Goal: Transaction & Acquisition: Download file/media

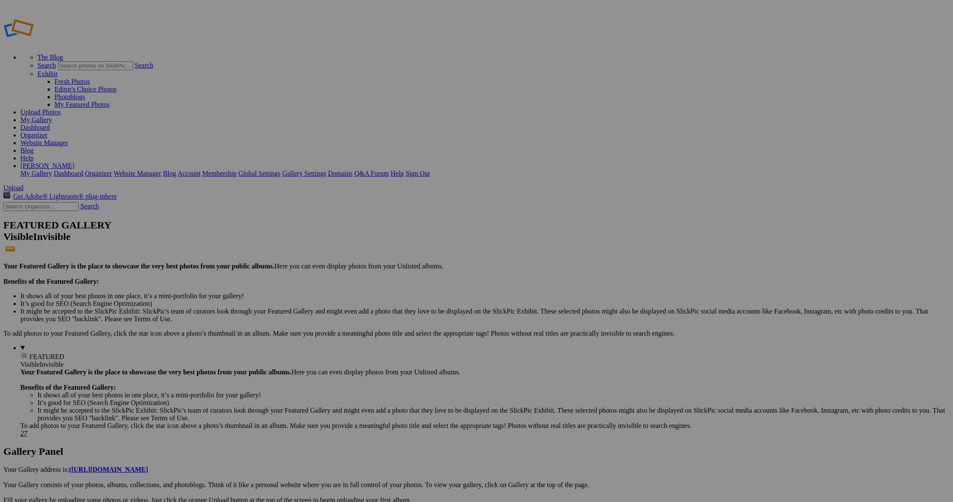
type input "For Web -Fugler"
click at [364, 279] on span at bounding box center [364, 282] width 0 height 7
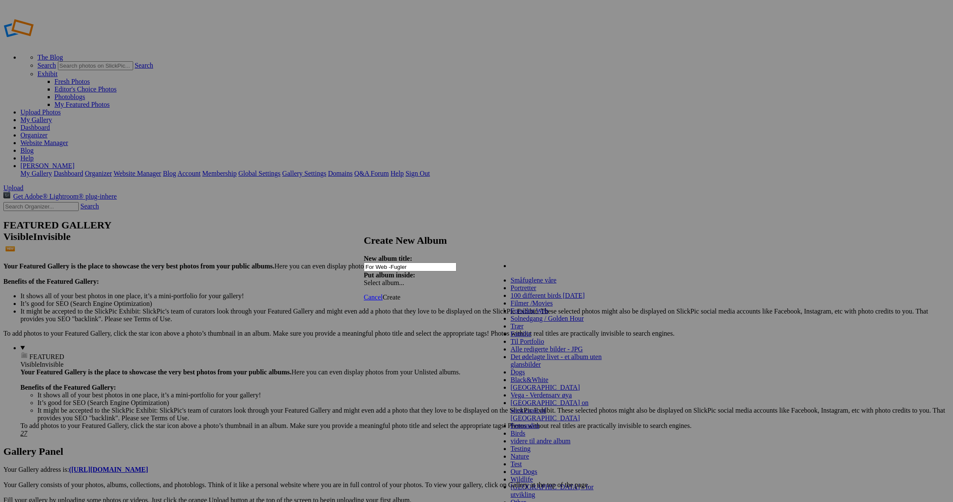
click at [585, 260] on div "My Albums Småfuglene våre For web - fugler generelt Portretter 100 different bi…" at bounding box center [542, 261] width 97 height 12
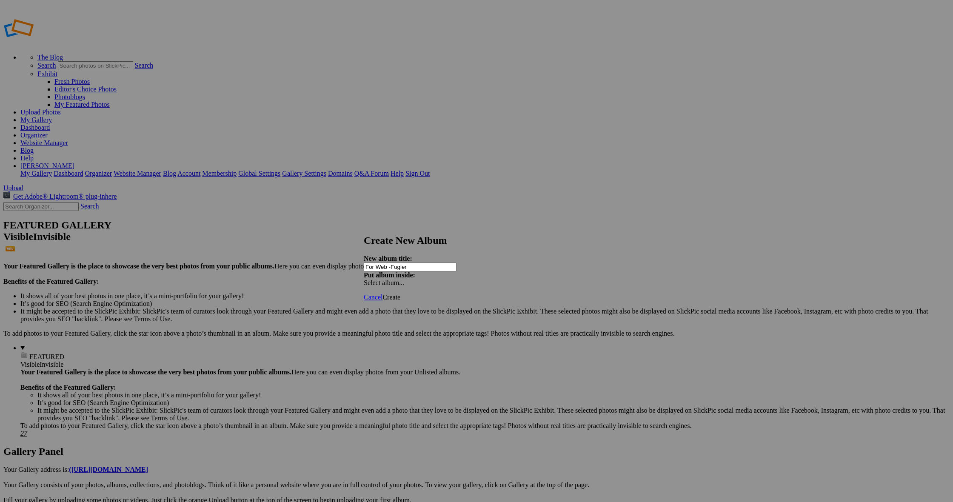
click at [382, 294] on span "Cancel" at bounding box center [373, 297] width 19 height 7
type input "Samlet fra iCloud"
drag, startPoint x: 248, startPoint y: 106, endPoint x: 580, endPoint y: 286, distance: 377.5
click at [400, 294] on span "Create" at bounding box center [391, 297] width 18 height 7
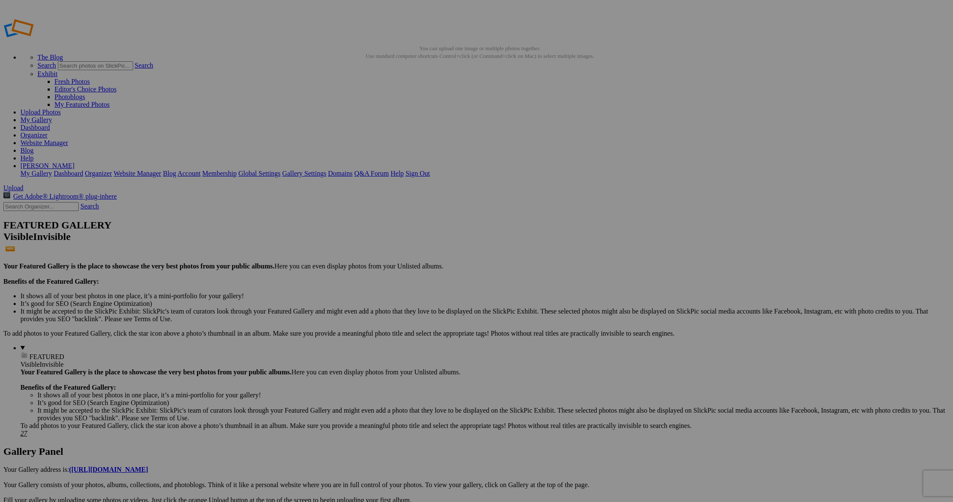
type input "For web - [PERSON_NAME]"
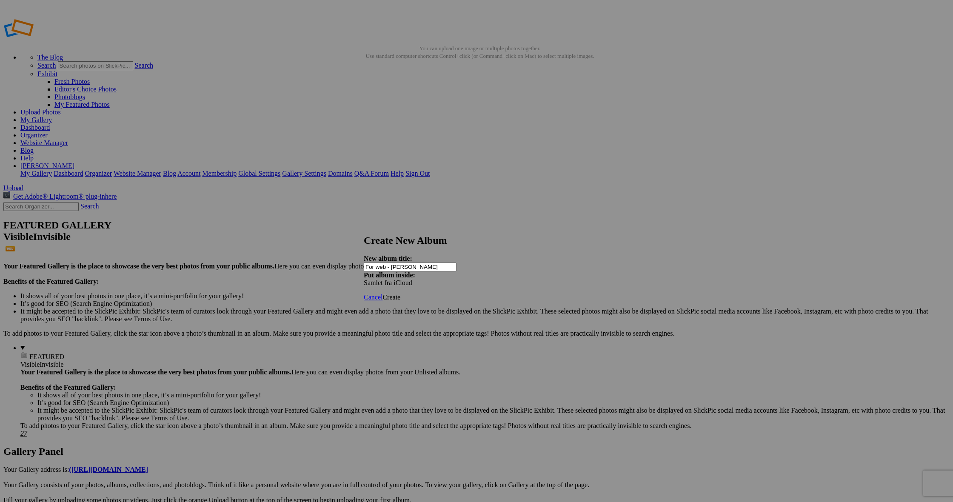
click at [400, 294] on span "Create" at bounding box center [391, 297] width 18 height 7
type input "Samlet fra iCloud"
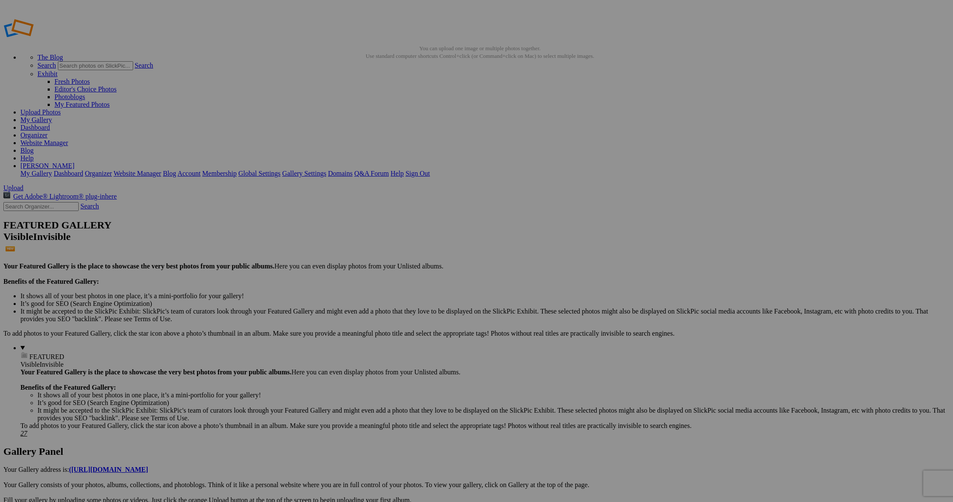
drag, startPoint x: 59, startPoint y: 103, endPoint x: 59, endPoint y: 88, distance: 14.9
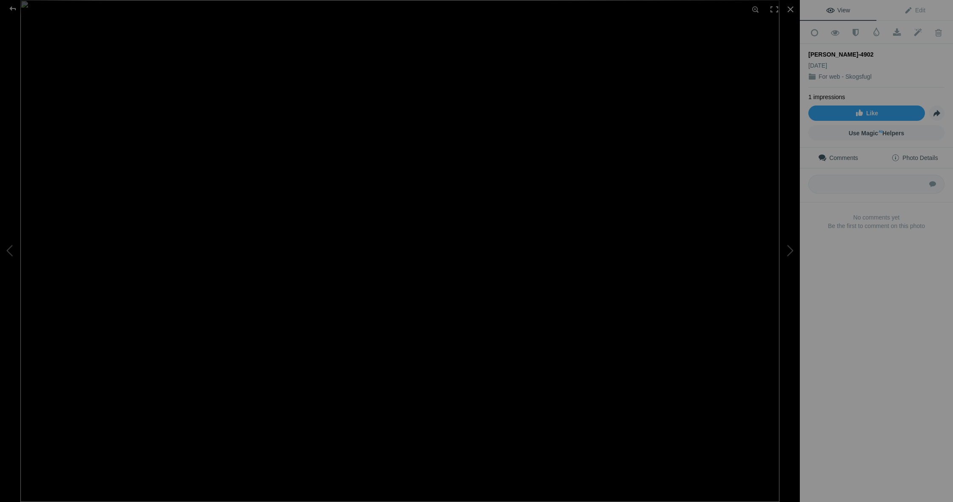
click at [905, 157] on span "Photo Details" at bounding box center [914, 157] width 46 height 7
click at [881, 129] on sup "AI" at bounding box center [881, 131] width 4 height 9
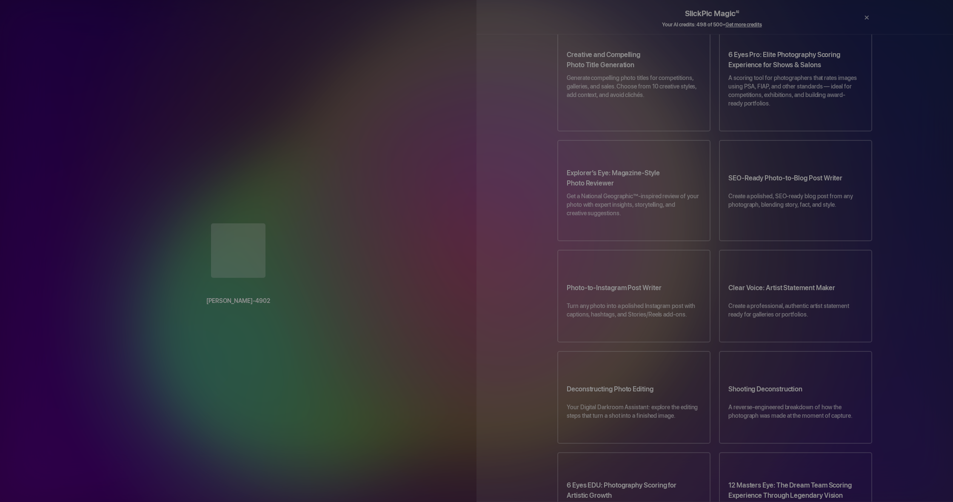
scroll to position [65, 0]
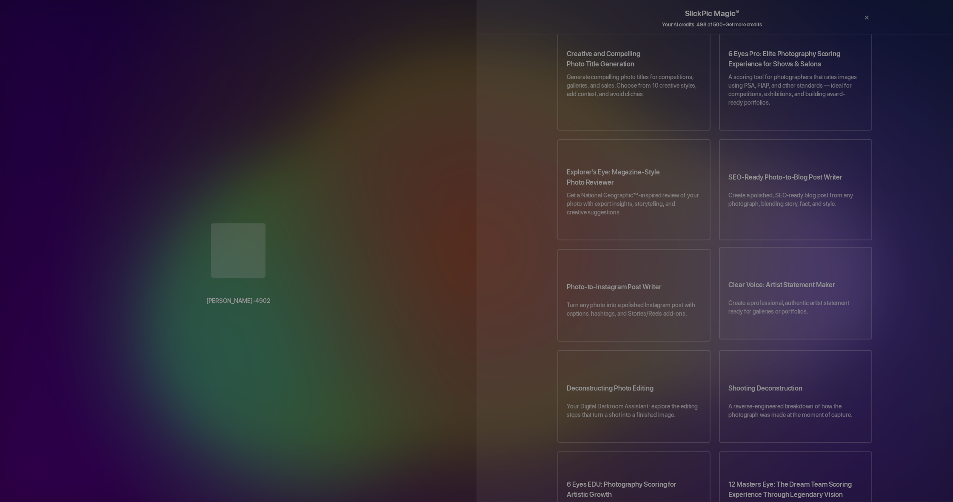
click at [812, 299] on p "Create a professional, authentic artist statement ready for galleries or portfo…" at bounding box center [795, 312] width 134 height 26
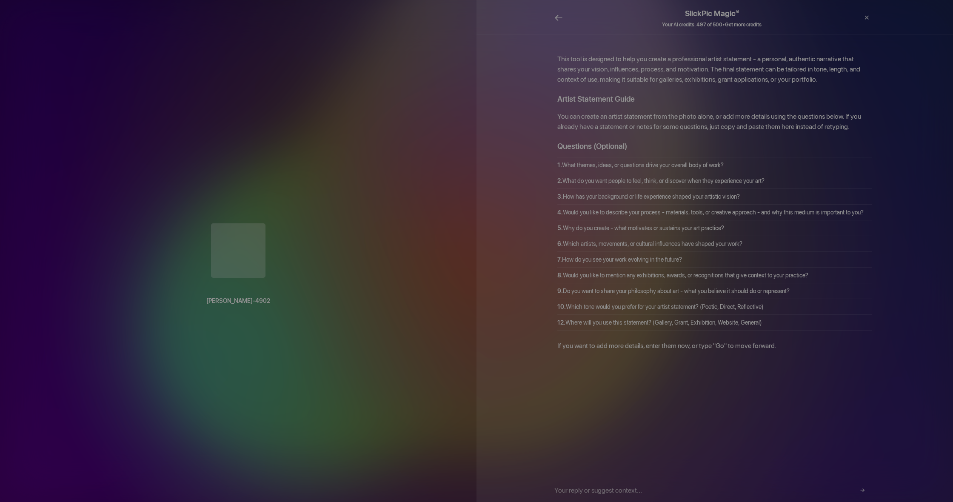
click at [558, 16] on span "←" at bounding box center [558, 17] width 9 height 12
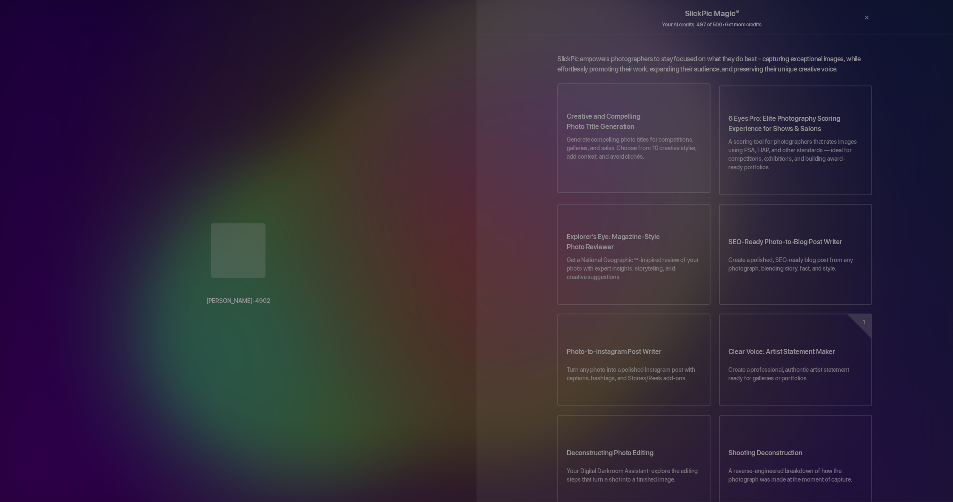
click at [614, 136] on p "Generate compelling photo titles for competitions, galleries, and sales. Choose…" at bounding box center [634, 152] width 134 height 34
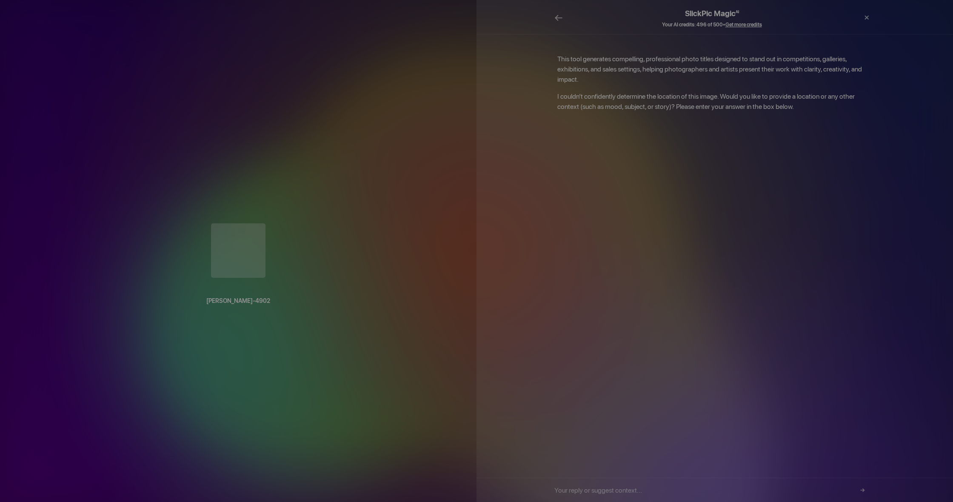
click at [702, 491] on input "text" at bounding box center [711, 490] width 315 height 24
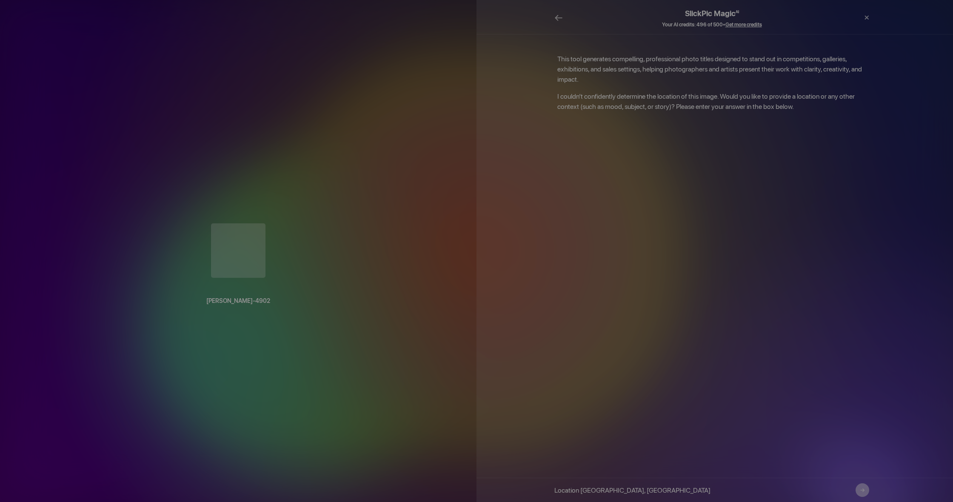
type input "Location Femund, Norway"
click at [864, 491] on button "→" at bounding box center [863, 490] width 14 height 14
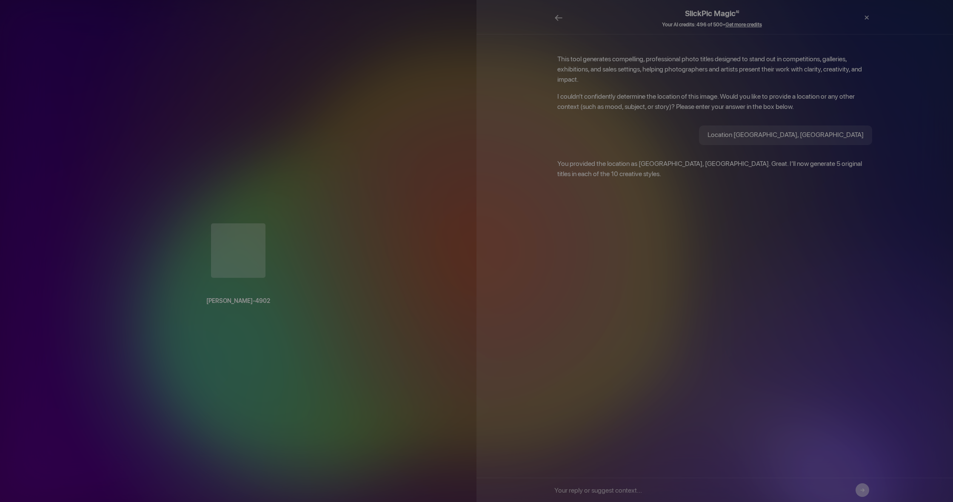
click at [863, 491] on button "→" at bounding box center [863, 490] width 14 height 14
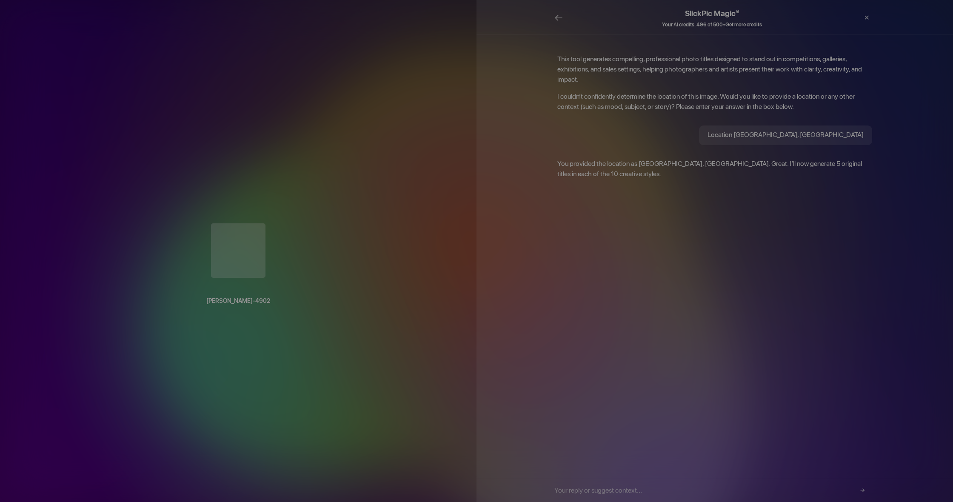
click at [642, 490] on input "text" at bounding box center [711, 490] width 315 height 24
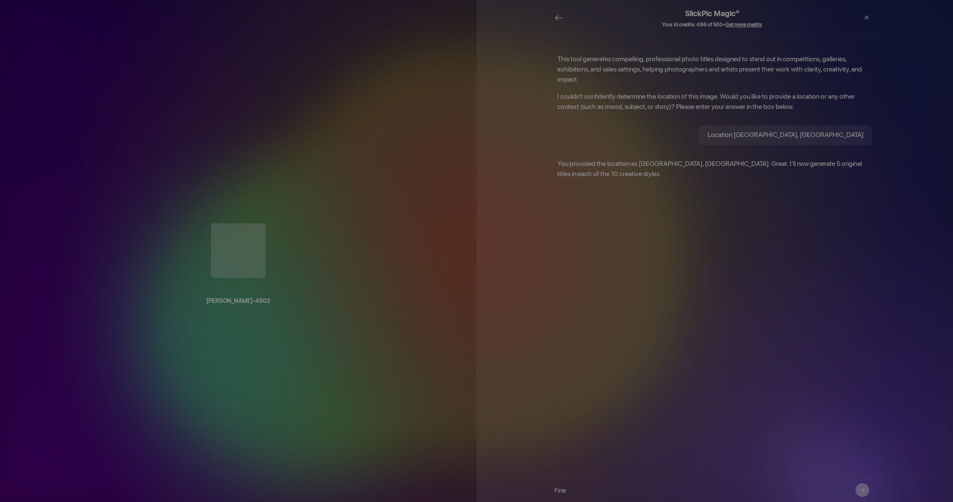
type input "Fine"
click at [865, 490] on button "→" at bounding box center [863, 490] width 14 height 14
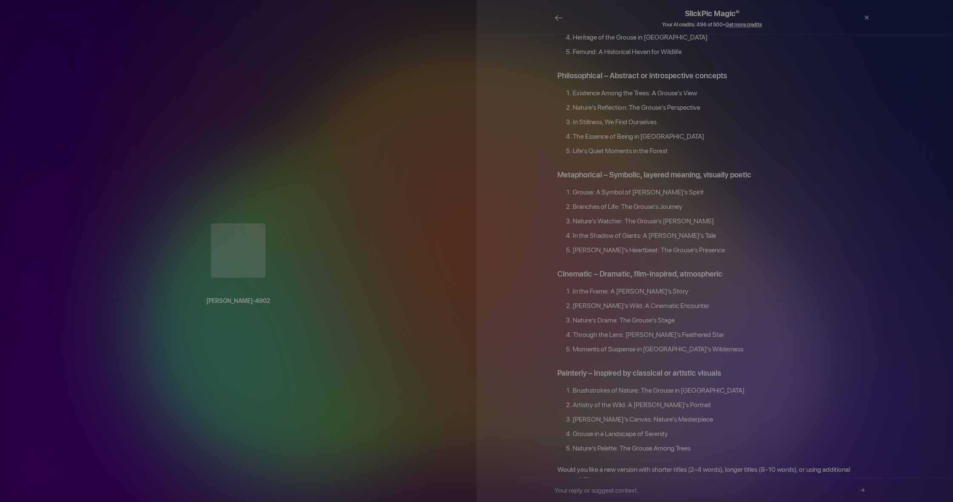
scroll to position [751, 0]
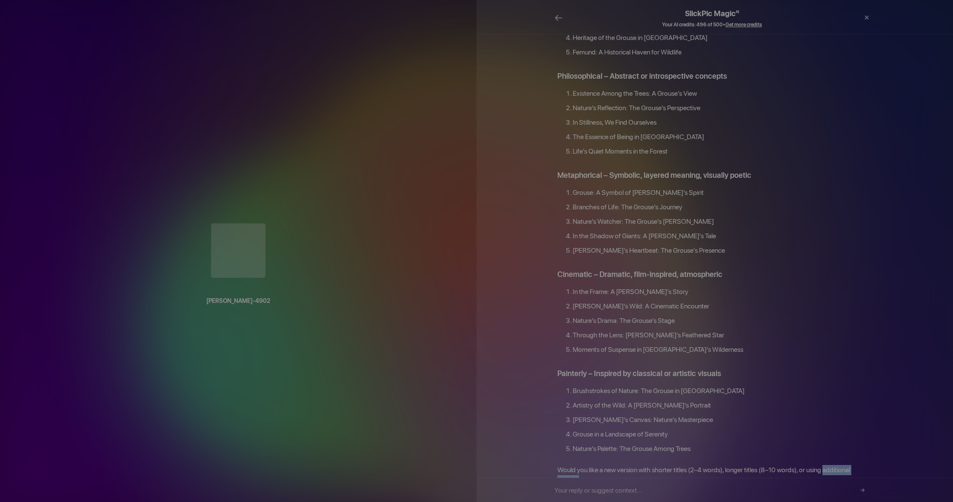
drag, startPoint x: 825, startPoint y: 429, endPoint x: 578, endPoint y: 441, distance: 247.1
click at [578, 465] on p "Would you like a new version with shorter titles (2–4 words), longer titles (8–…" at bounding box center [714, 475] width 315 height 20
copy p "additional context"
click at [577, 488] on input "text" at bounding box center [711, 490] width 315 height 24
paste input "additional context"
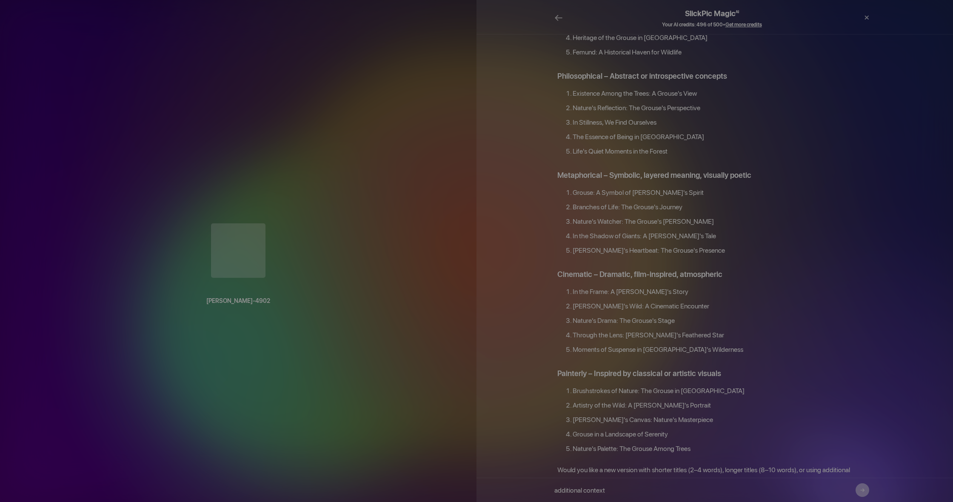
type input "additional context"
click at [860, 490] on button "→" at bounding box center [863, 490] width 14 height 14
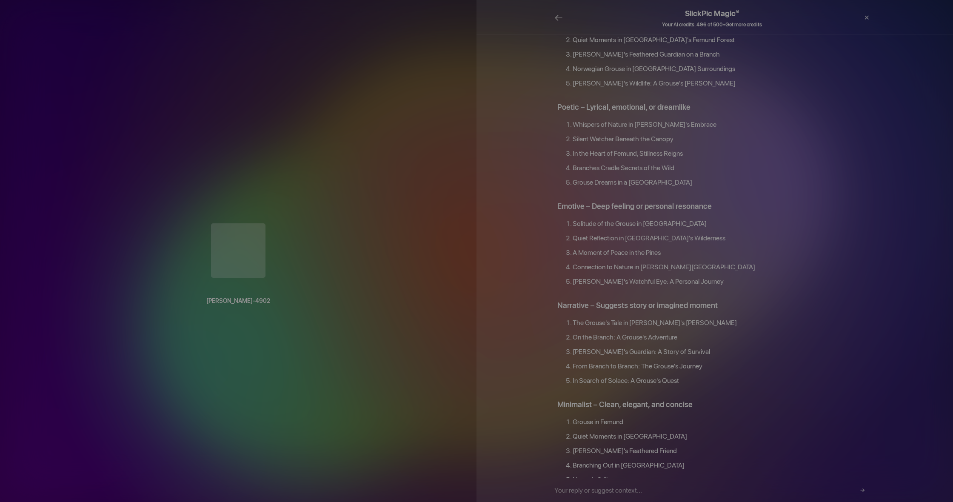
scroll to position [218, 0]
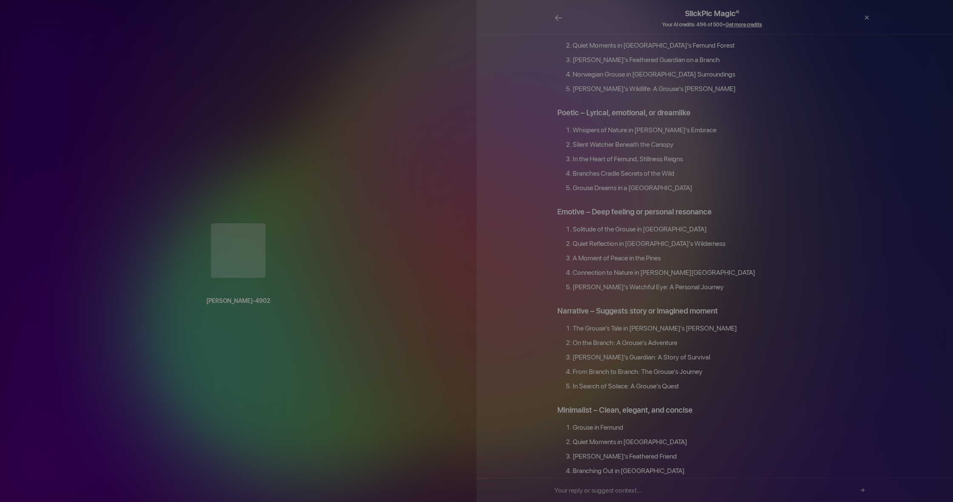
click at [555, 99] on div "This tool generates compelling, professional photo titles designed to stand out…" at bounding box center [715, 460] width 340 height 1249
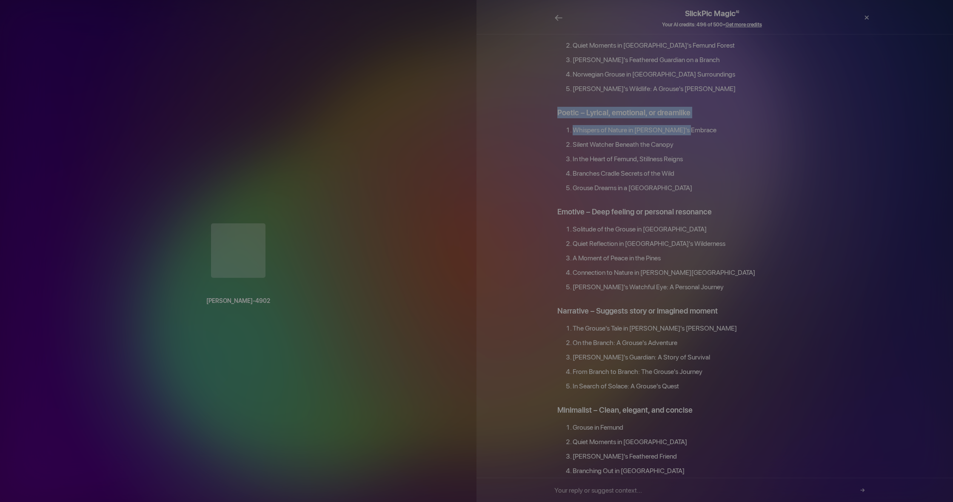
drag, startPoint x: 556, startPoint y: 100, endPoint x: 696, endPoint y: 114, distance: 140.8
copy div "Poetic – Lyrical, emotional, or dreamlike Whispers of Nature in Femund's Embrace"
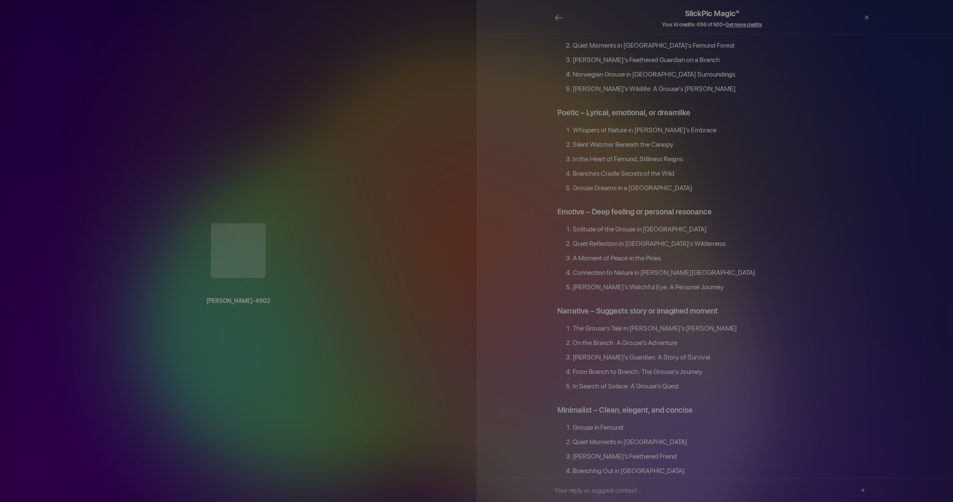
click at [659, 491] on input "text" at bounding box center [711, 490] width 315 height 24
paste input "Poetic – Lyrical, emotional, or dreamlike Whispers of Nature in Femund's Embrace"
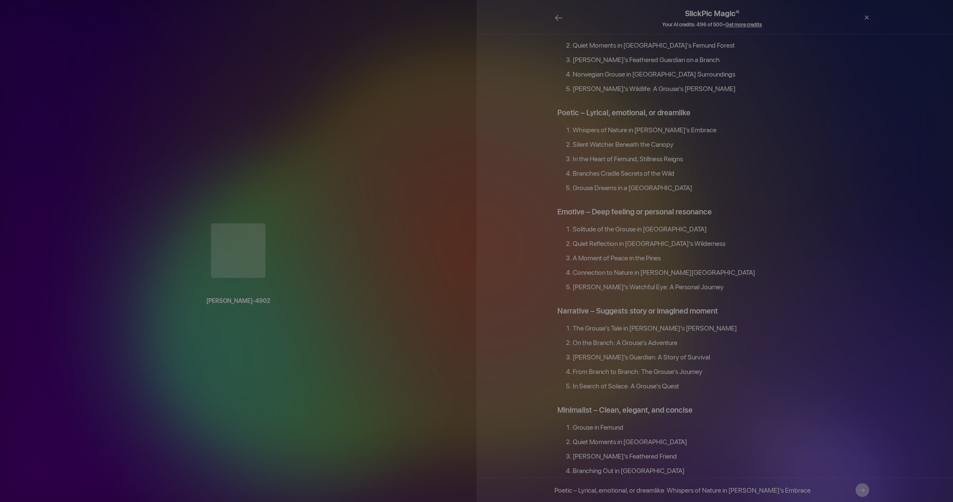
type input "Poetic – Lyrical, emotional, or dreamlike Whispers of Nature in Femund's Embrace"
click at [863, 488] on button "→" at bounding box center [863, 490] width 14 height 14
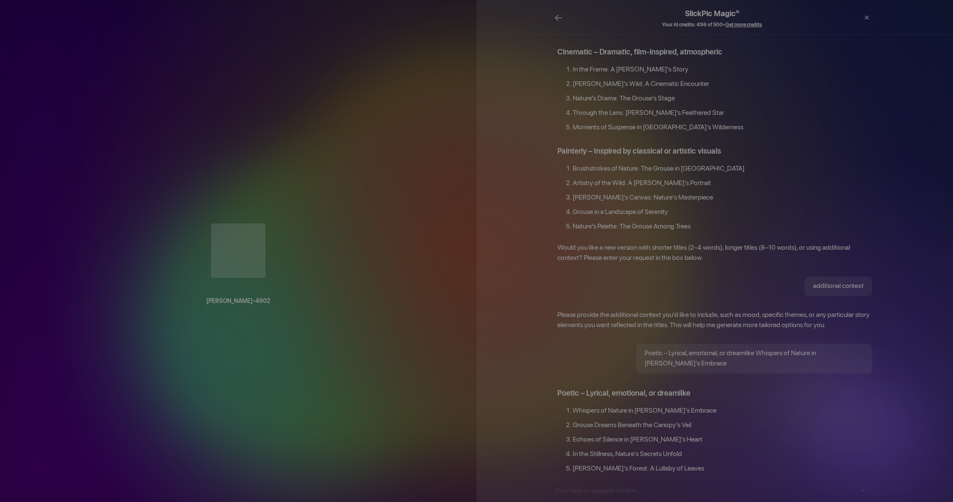
scroll to position [983, 0]
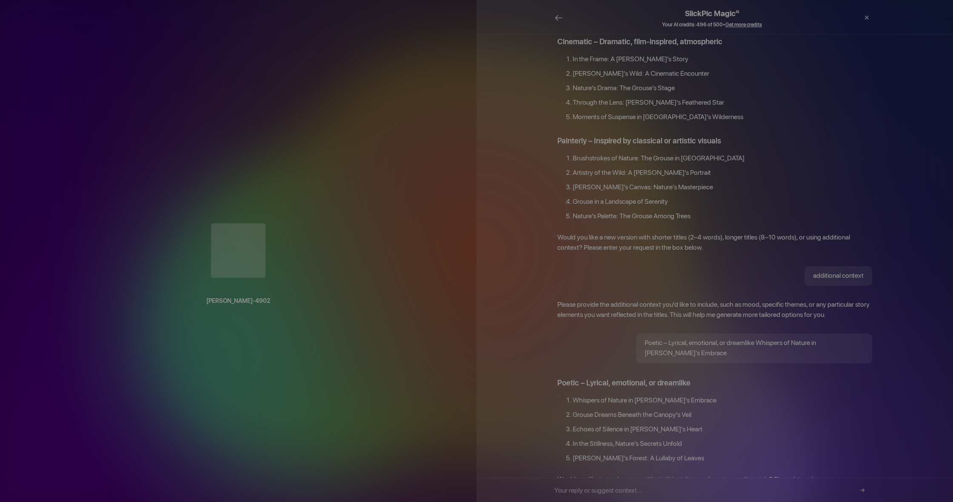
click at [753, 487] on input "text" at bounding box center [711, 490] width 315 height 24
type input "no 1"
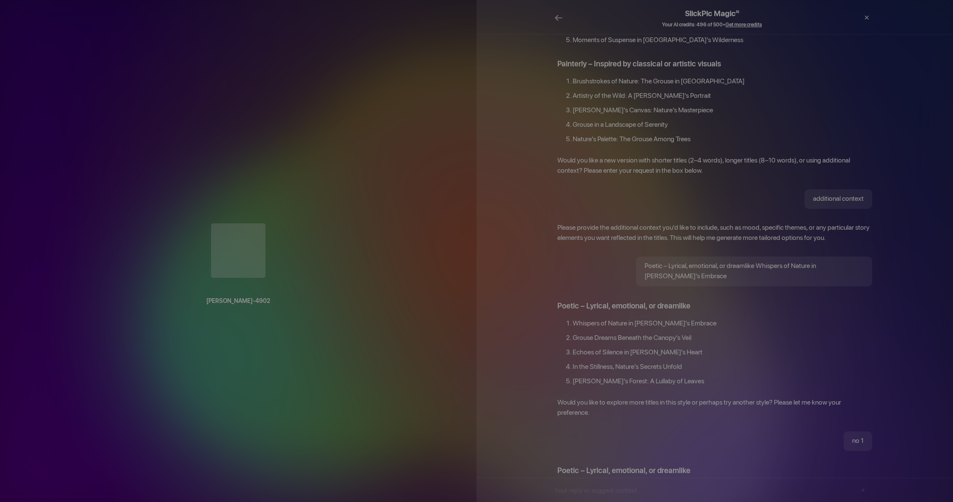
scroll to position [1070, 0]
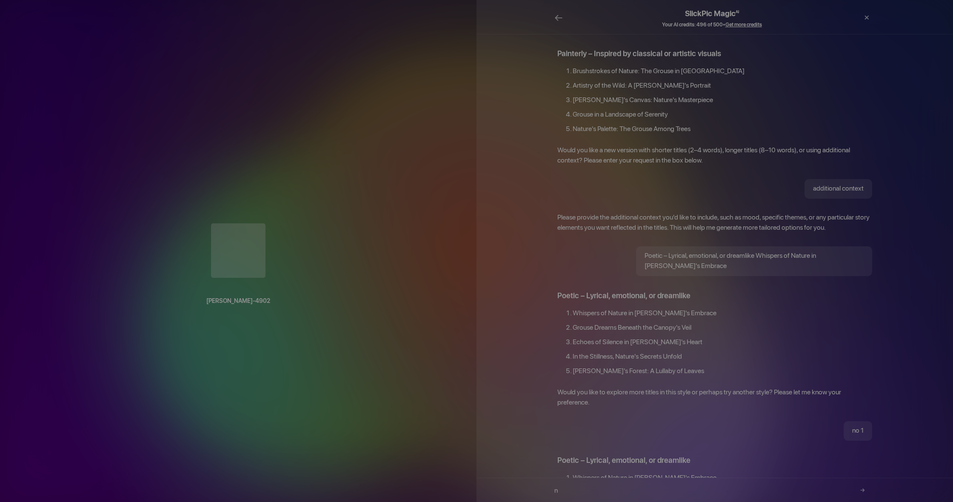
type input "no"
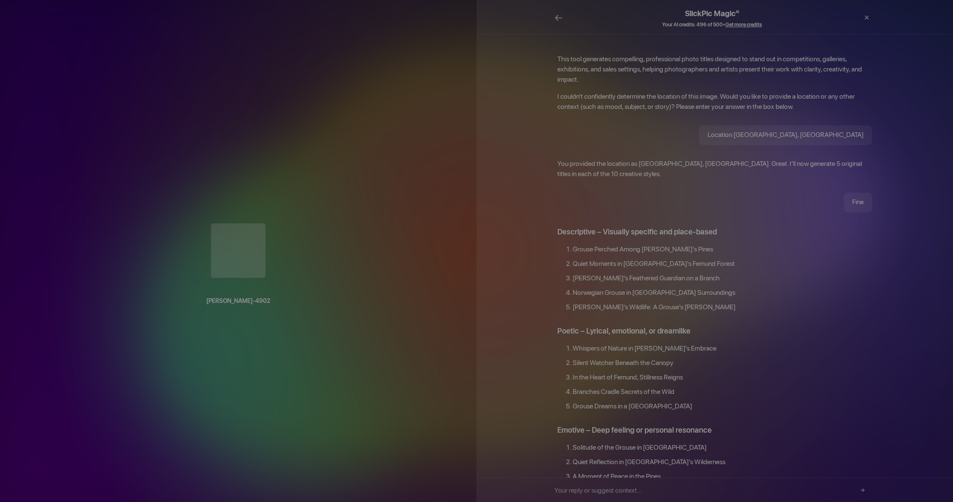
scroll to position [0, 0]
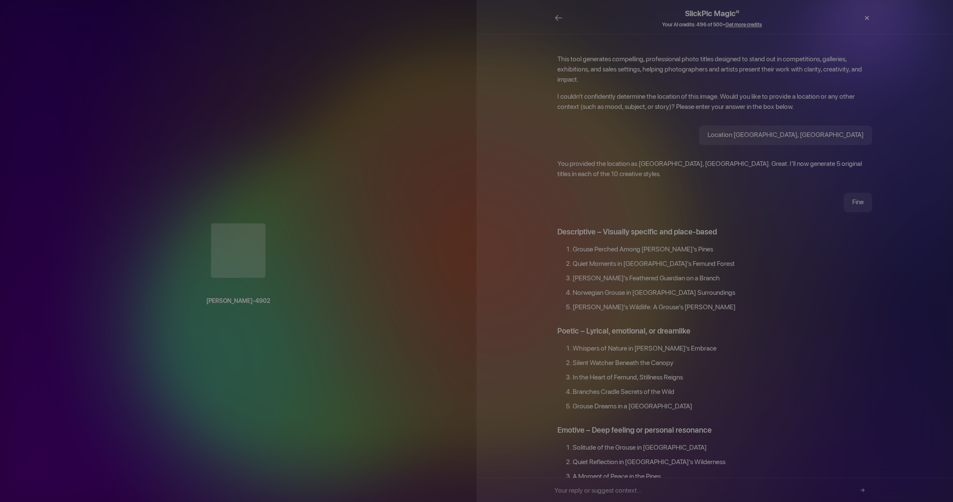
click at [870, 17] on div "×" at bounding box center [867, 17] width 26 height 17
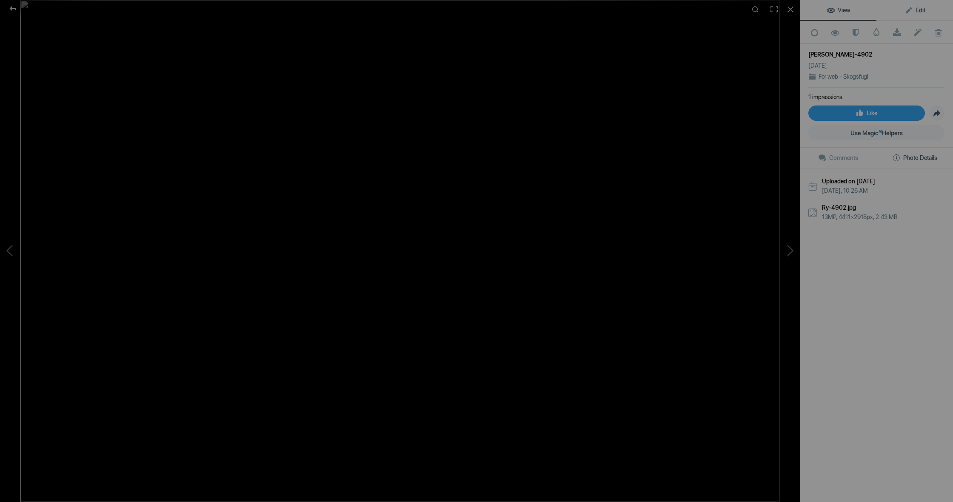
click at [917, 11] on span "Edit" at bounding box center [915, 10] width 21 height 7
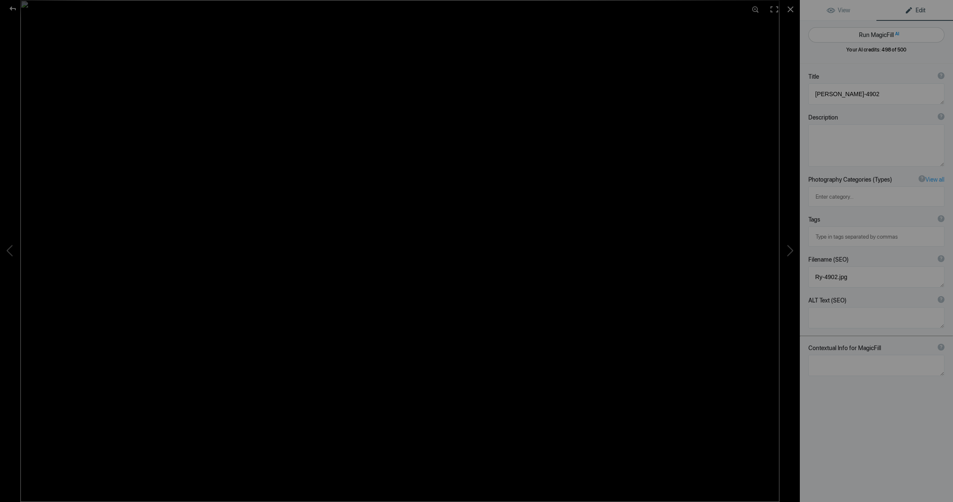
click at [895, 33] on span "AI" at bounding box center [897, 34] width 4 height 6
click at [878, 57] on div at bounding box center [876, 57] width 136 height 0
type textarea "Majestic Ruffed Grouse Perched on a Tree Branch"
type textarea "This stunning image captures a ruffed grouse, a remarkable bird known for its i…"
type textarea "ruffed-grouse-perched-on-tree.jpg"
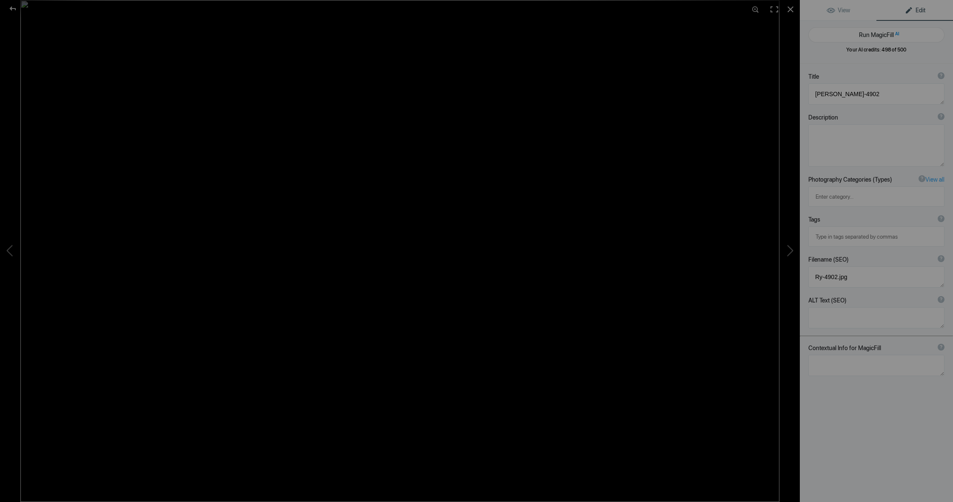
type textarea "A ruffed grouse perched on a tree branch, surrounded by greenery, showcasing it…"
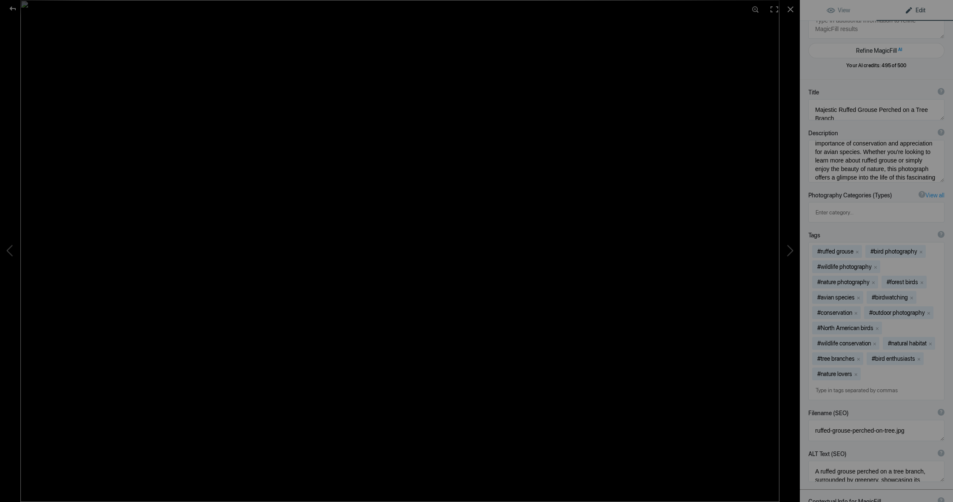
scroll to position [17, 0]
click at [817, 383] on input at bounding box center [876, 390] width 127 height 15
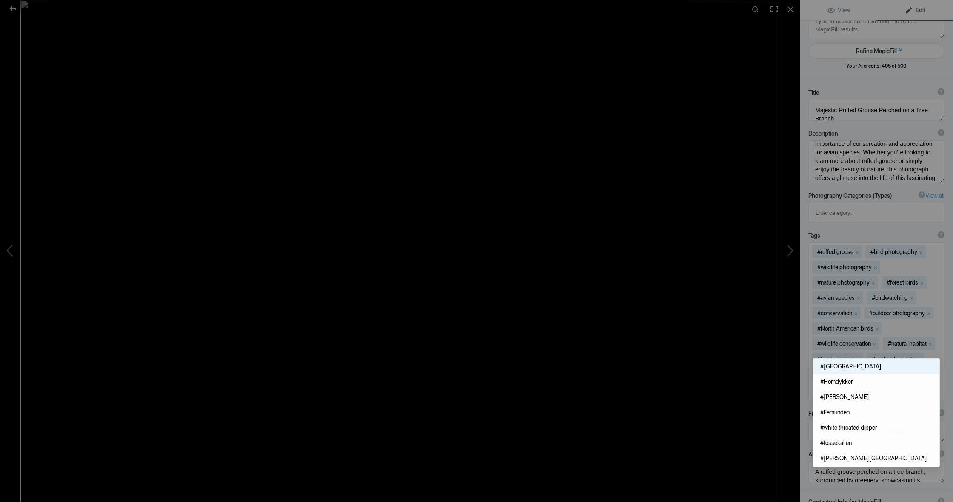
click at [850, 367] on span "#Norway" at bounding box center [876, 366] width 112 height 9
click at [816, 383] on input at bounding box center [876, 390] width 127 height 15
click at [849, 411] on span "#Femunden" at bounding box center [876, 412] width 112 height 9
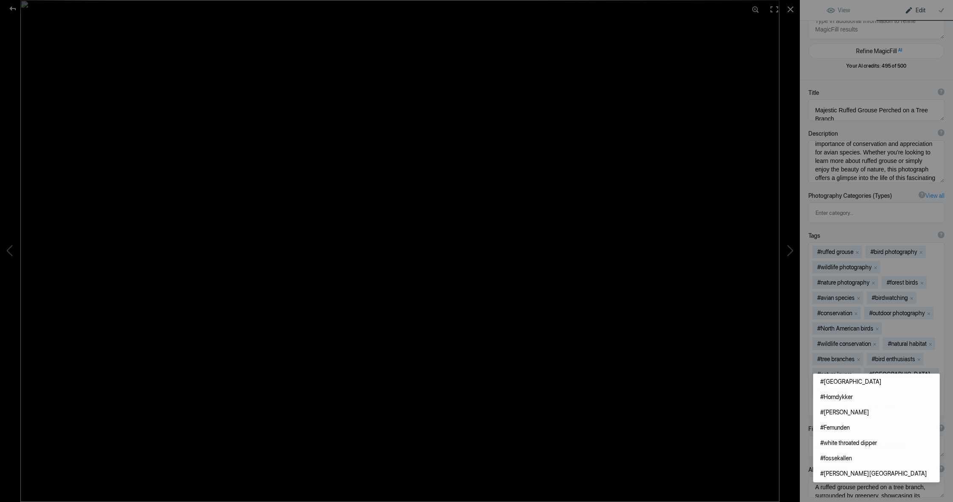
click at [817, 398] on input at bounding box center [876, 405] width 127 height 15
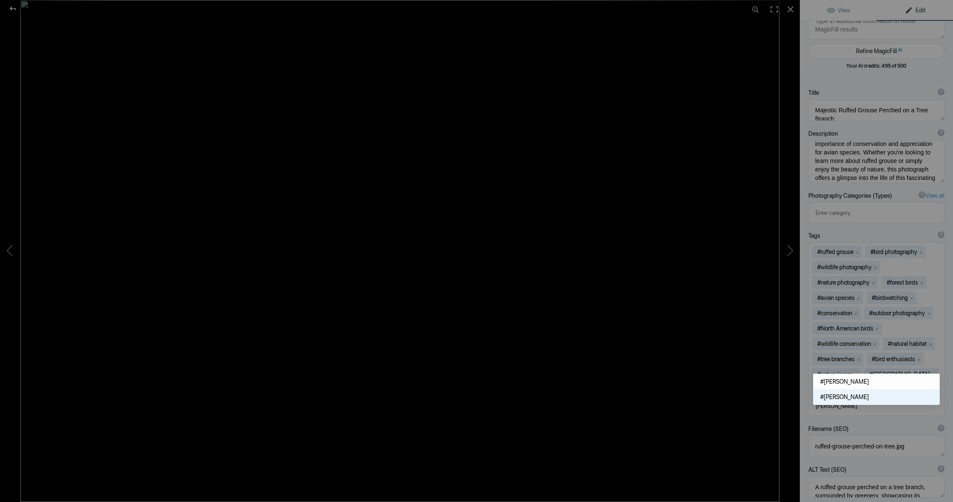
type input "Røy"
click at [851, 396] on span "#Røy" at bounding box center [876, 397] width 112 height 9
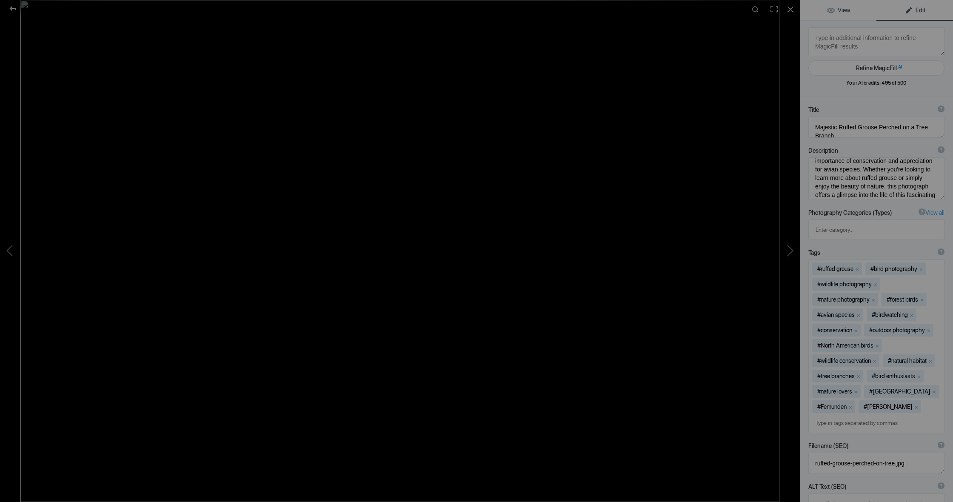
click at [845, 8] on span "View" at bounding box center [838, 10] width 23 height 7
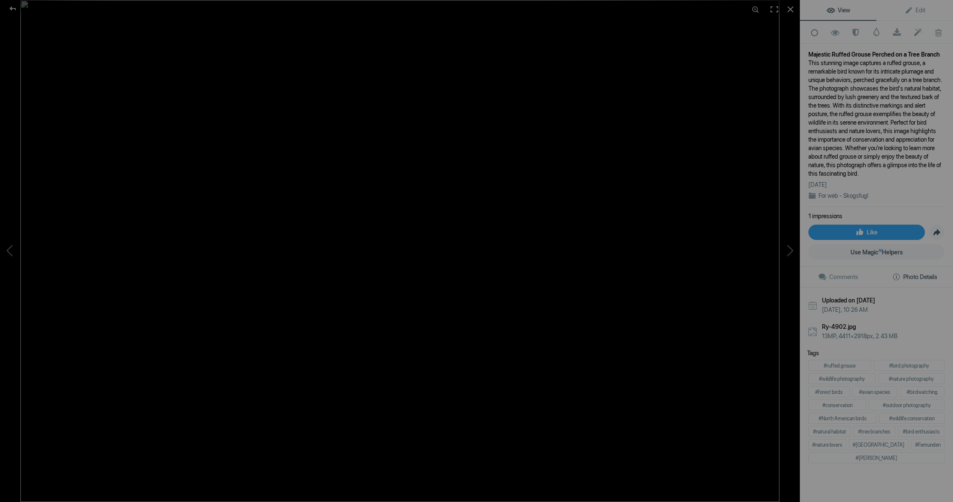
scroll to position [14, 0]
click at [833, 325] on b "Ry-4902.jpg" at bounding box center [883, 326] width 123 height 9
click at [918, 10] on span "Edit" at bounding box center [915, 10] width 21 height 7
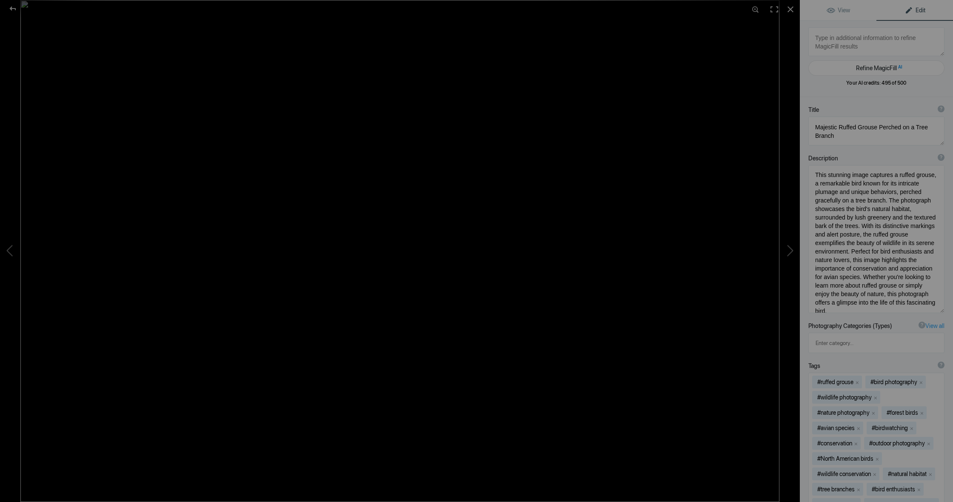
scroll to position [0, 0]
click at [842, 9] on span "View" at bounding box center [838, 10] width 23 height 7
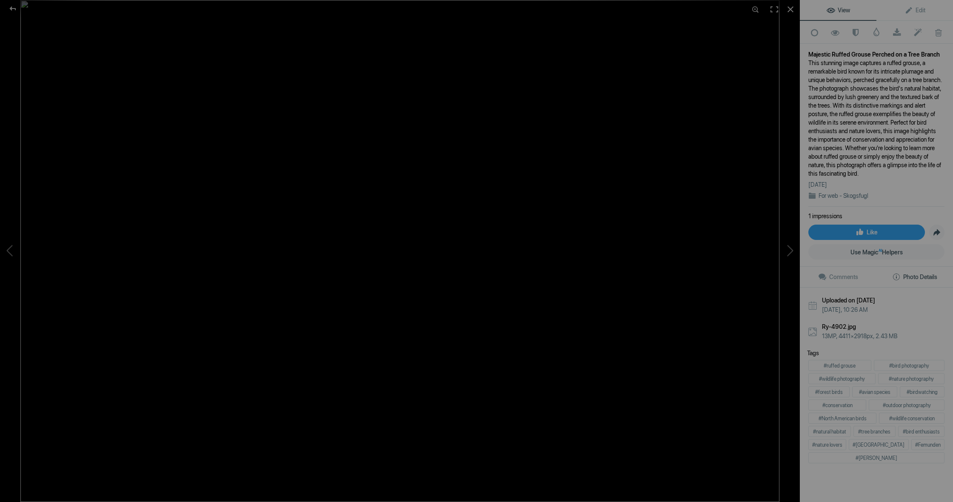
click at [837, 324] on b "Ry-4902.jpg" at bounding box center [883, 326] width 123 height 9
click at [813, 331] on div "Ry-4902.jpg 13MP, 4411×2918px, 2.43 MB" at bounding box center [876, 331] width 136 height 18
click at [922, 8] on span "Edit" at bounding box center [915, 10] width 21 height 7
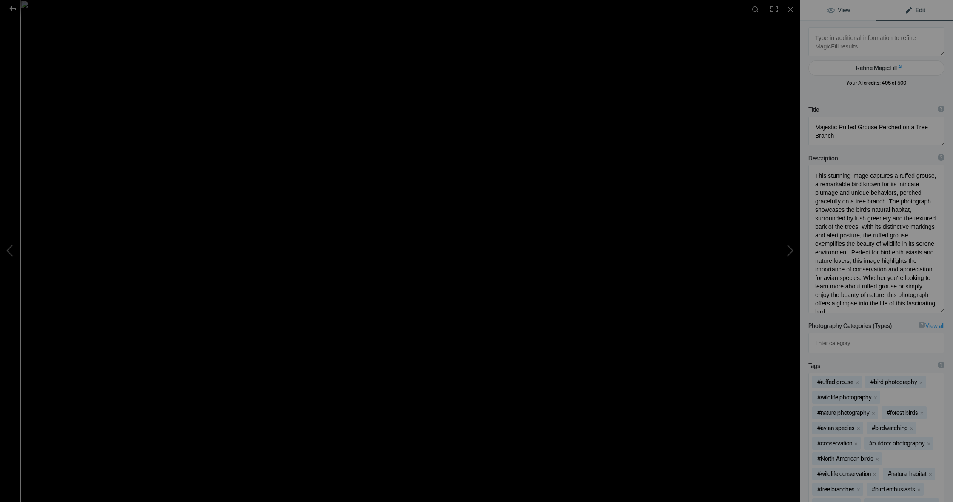
click at [844, 13] on span "View" at bounding box center [838, 10] width 23 height 7
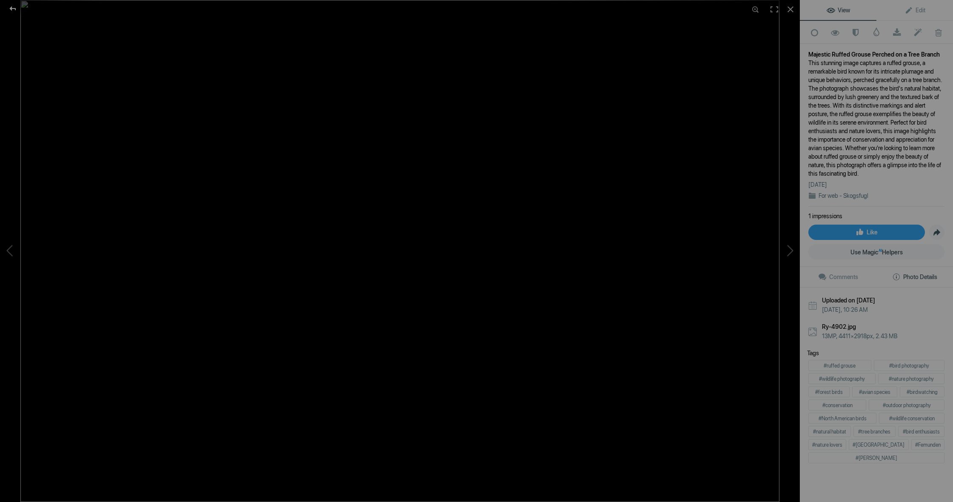
click at [13, 6] on div at bounding box center [12, 8] width 31 height 17
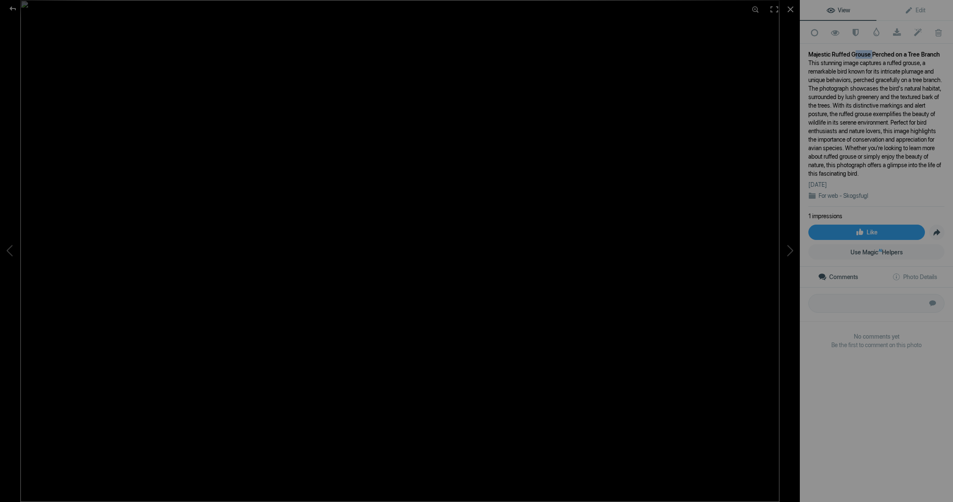
drag, startPoint x: 851, startPoint y: 52, endPoint x: 870, endPoint y: 52, distance: 19.1
click at [870, 52] on div "Majestic Ruffed Grouse Perched on a Tree Branch" at bounding box center [876, 54] width 136 height 9
copy div "Grouse"
click at [12, 7] on div at bounding box center [12, 8] width 31 height 17
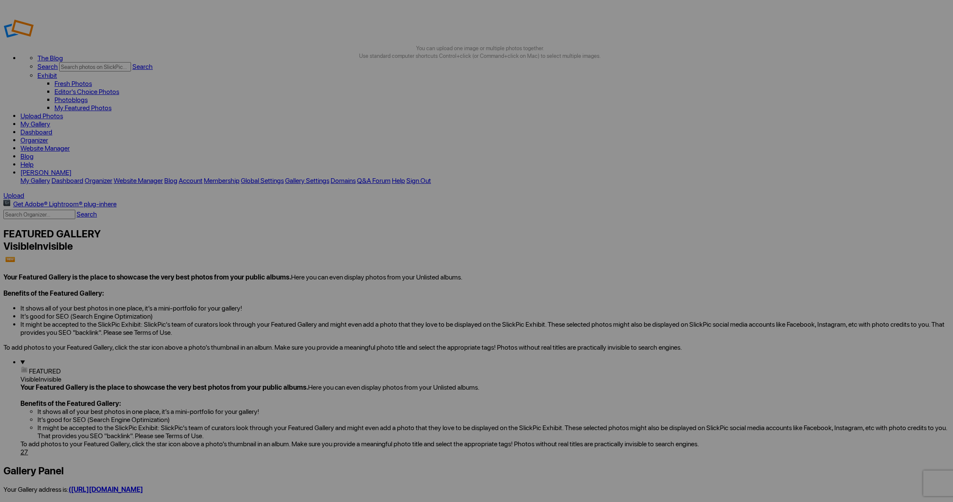
paste input "Grouse"
type input "Røy- Grouse 4902"
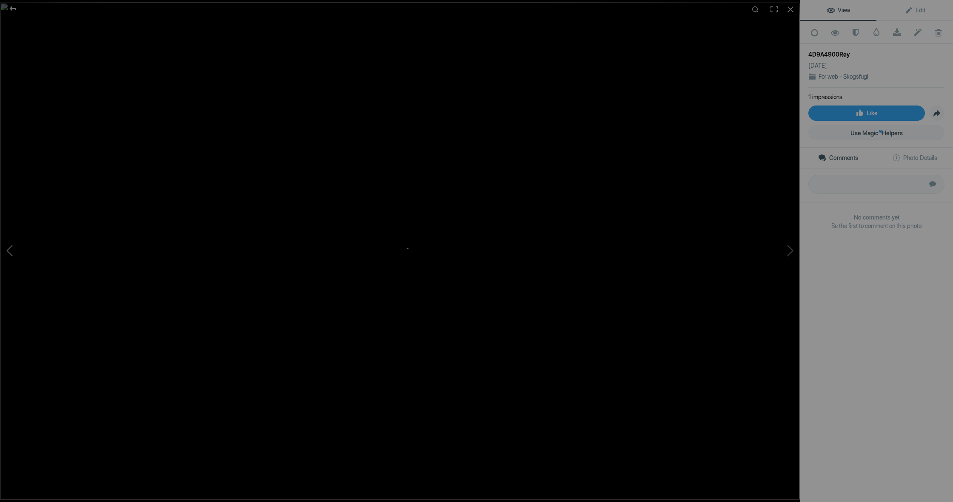
click at [10, 248] on button at bounding box center [32, 251] width 64 height 181
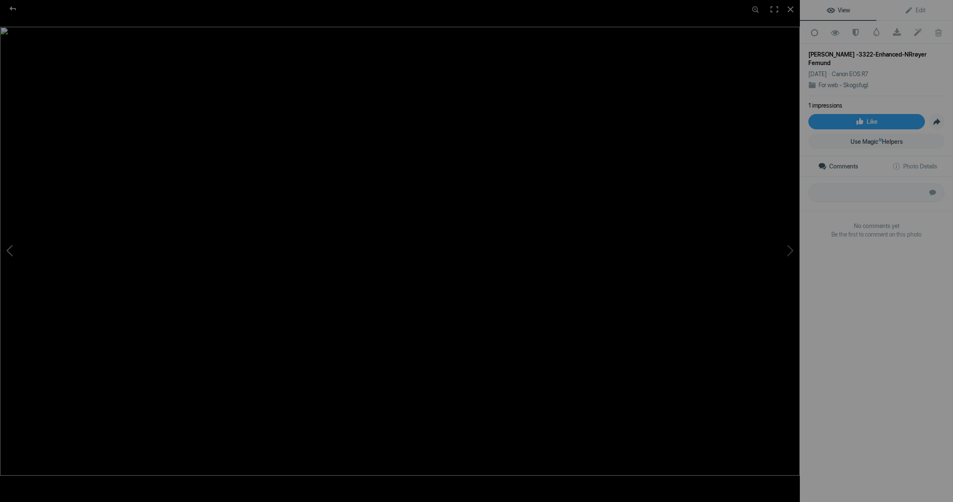
click at [10, 248] on button at bounding box center [32, 251] width 64 height 181
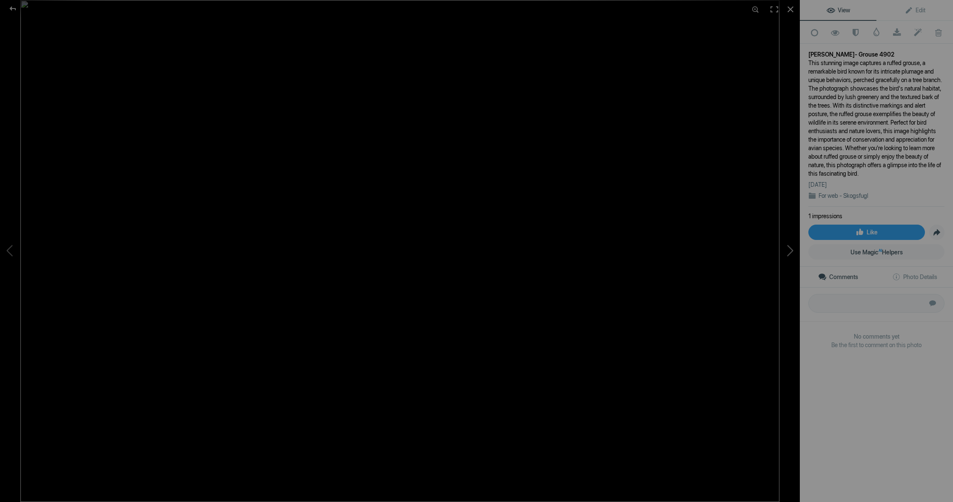
click at [790, 248] on button at bounding box center [768, 251] width 64 height 181
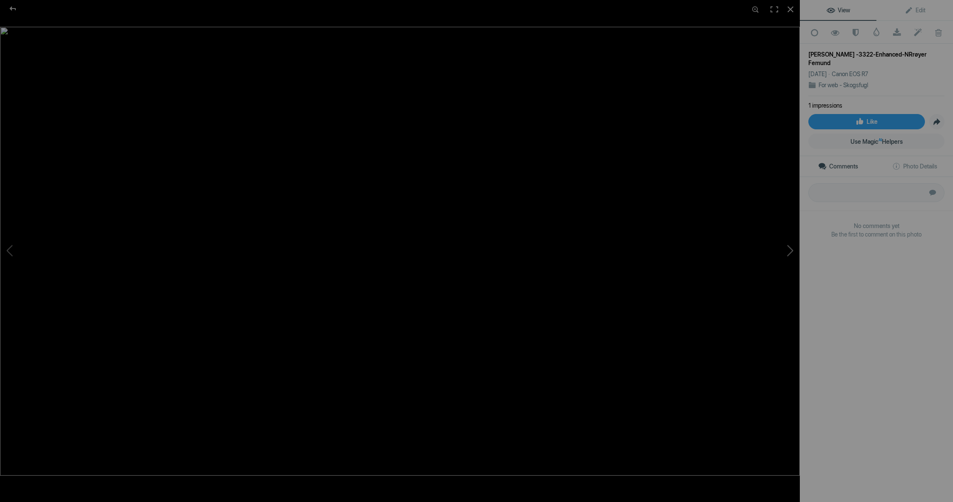
click at [790, 248] on button at bounding box center [768, 251] width 64 height 181
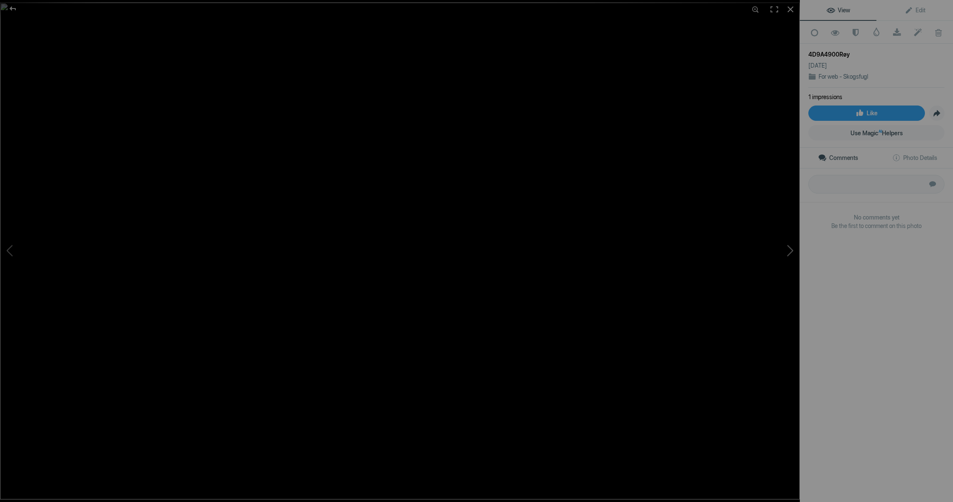
click at [792, 251] on button at bounding box center [768, 251] width 64 height 181
click at [791, 251] on button at bounding box center [768, 251] width 64 height 181
click at [148, 142] on img at bounding box center [400, 250] width 800 height 479
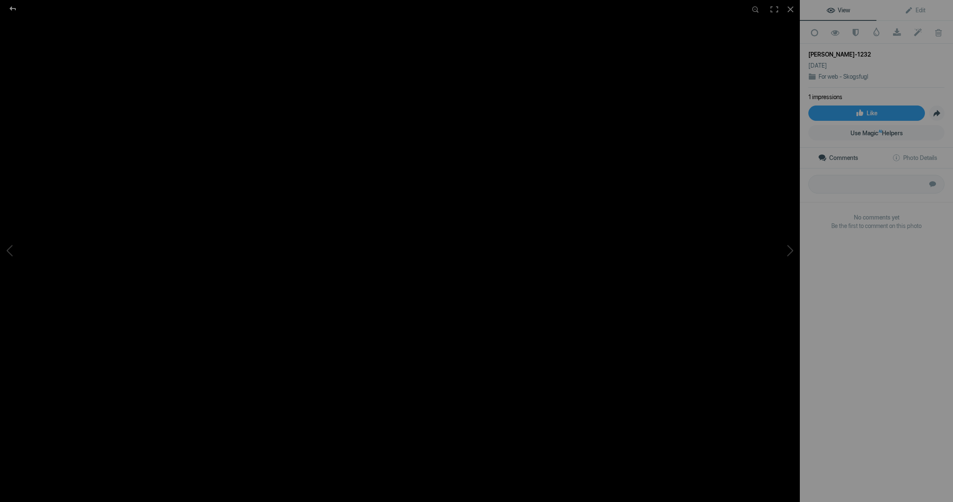
click at [11, 8] on div at bounding box center [12, 8] width 31 height 17
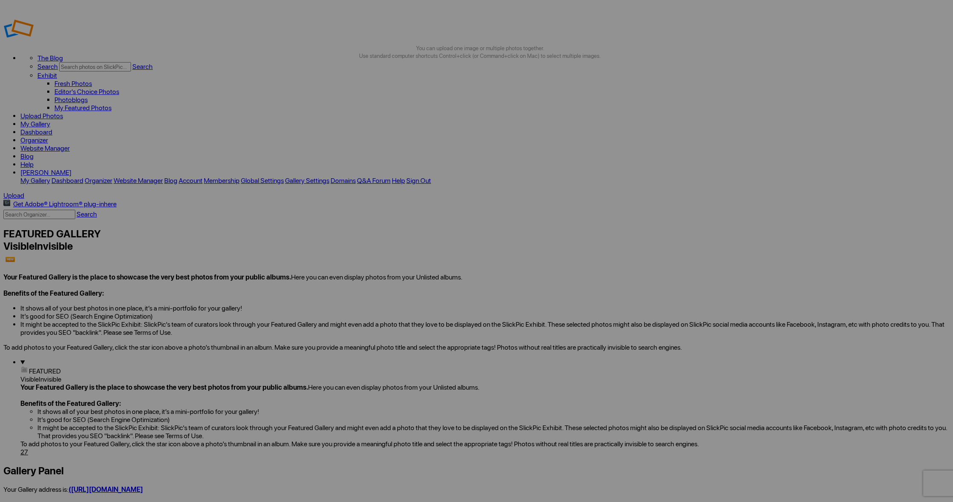
click at [34, 160] on link "Help" at bounding box center [26, 164] width 13 height 8
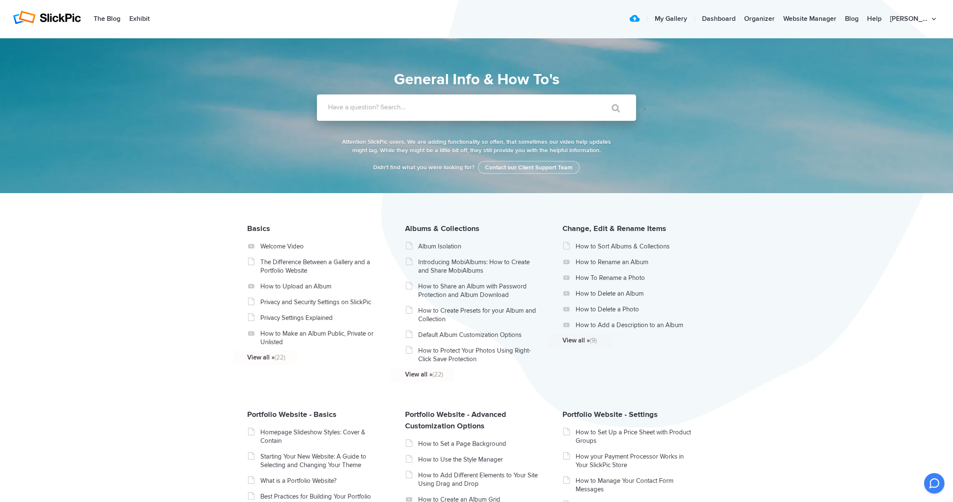
click at [409, 106] on label "Have a question? Search..." at bounding box center [487, 107] width 319 height 9
click at [409, 106] on input "Have a question? Search..." at bounding box center [459, 107] width 284 height 26
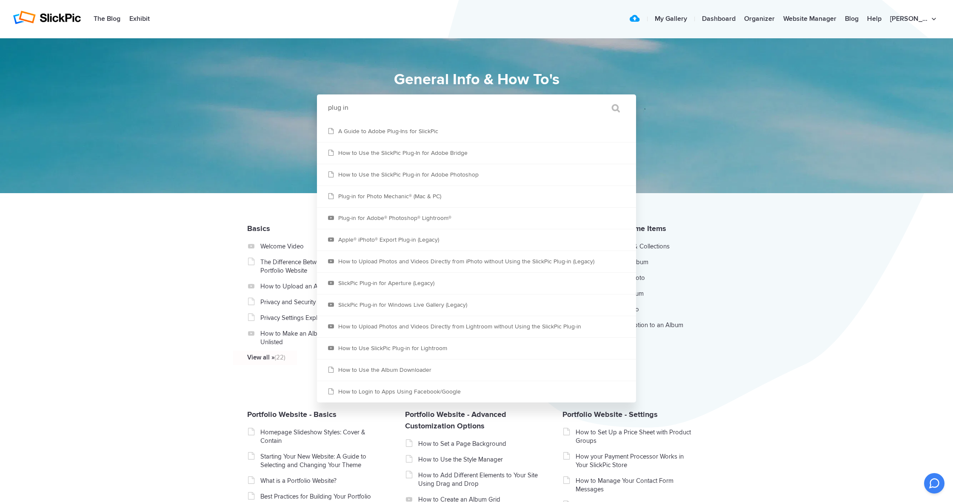
type input "plug in"
click at [612, 108] on input "" at bounding box center [612, 108] width 36 height 20
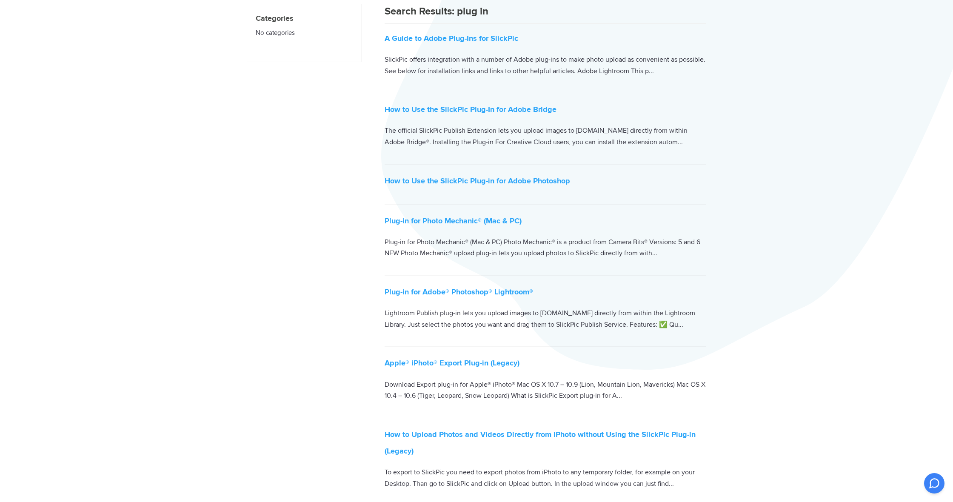
scroll to position [62, 0]
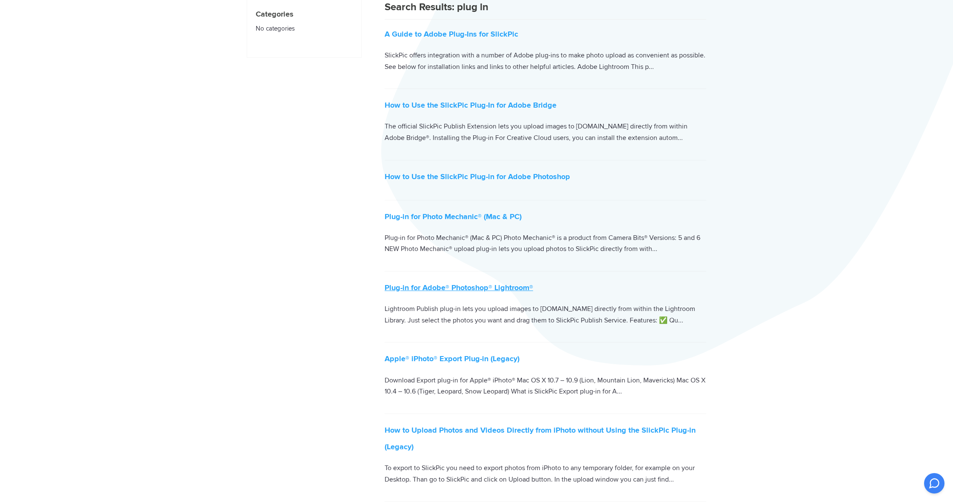
click at [519, 285] on link "Plug-in for Adobe® Photoshop® Lightroom®" at bounding box center [459, 287] width 148 height 9
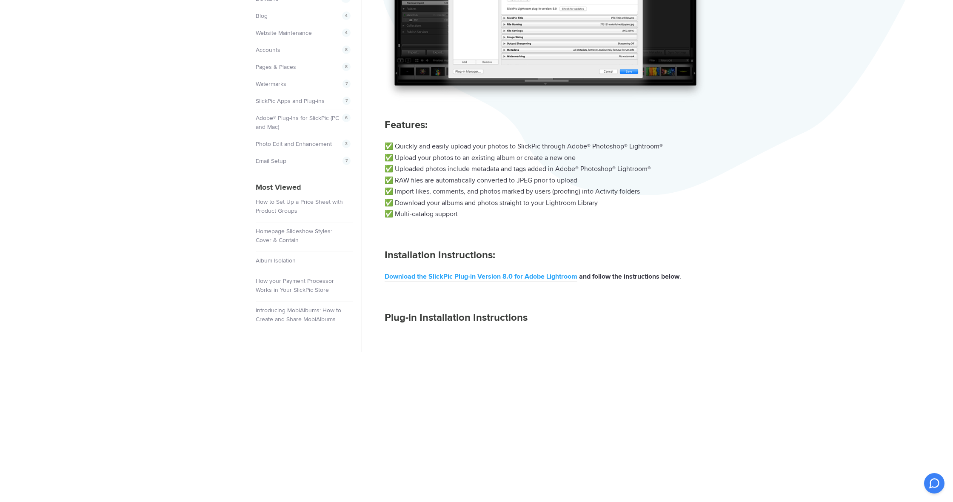
scroll to position [231, 0]
click at [524, 276] on link "Download the SlickPic Plug-in Version 8.0 for Adobe Lightroom" at bounding box center [481, 278] width 193 height 9
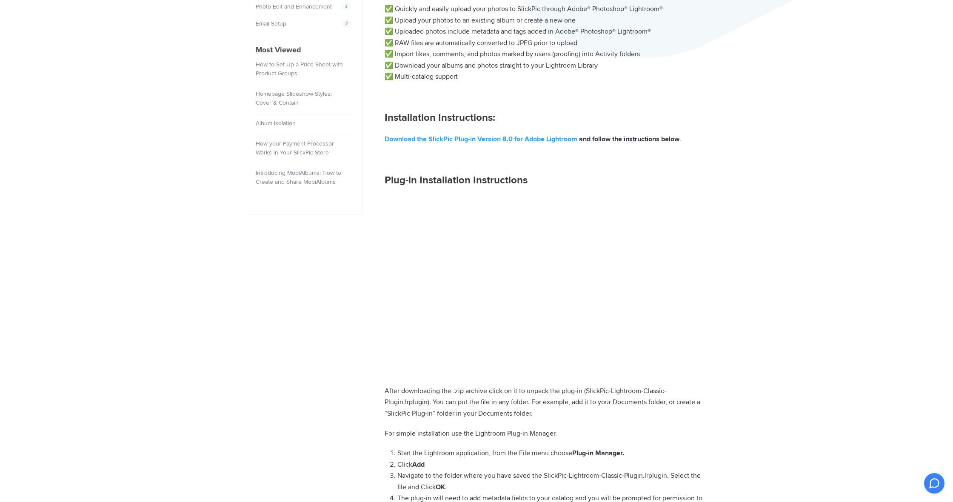
scroll to position [355, 0]
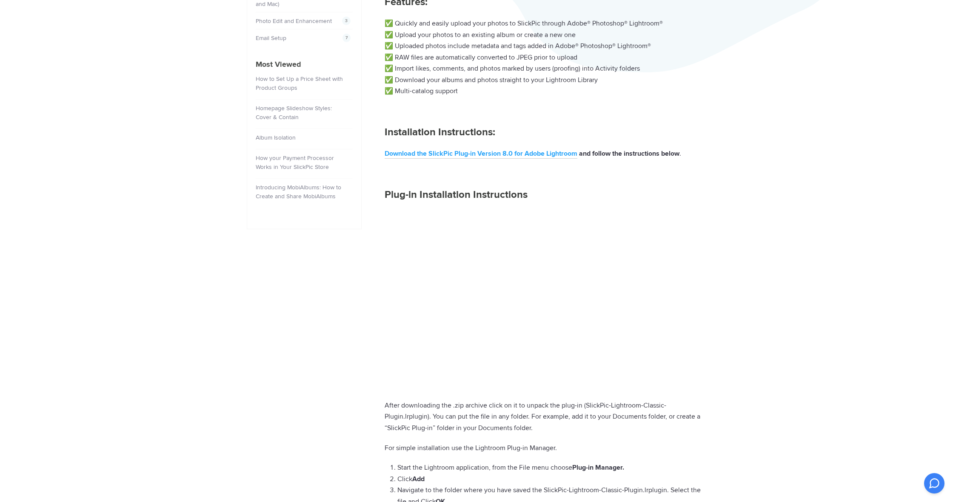
click at [504, 151] on link "Download the SlickPic Plug-in Version 8.0 for Adobe Lightroom" at bounding box center [481, 153] width 193 height 9
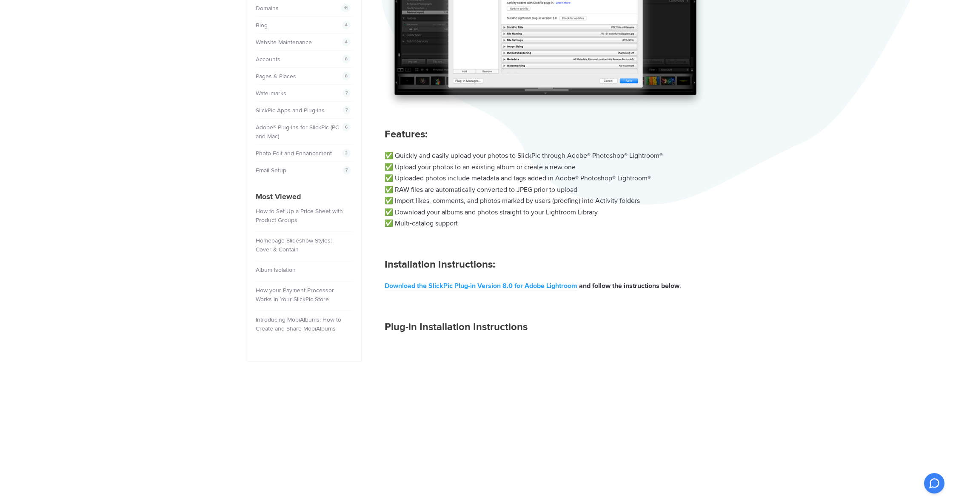
scroll to position [244, 0]
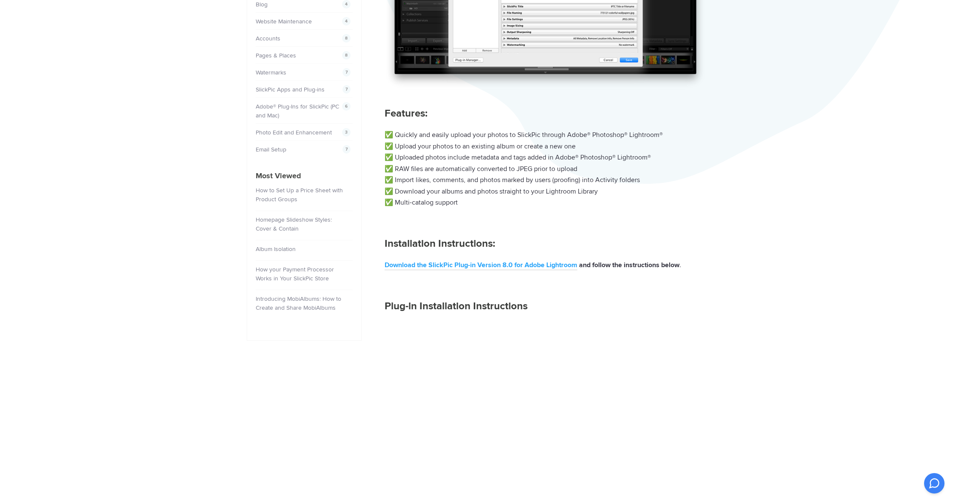
click at [522, 262] on link "Download the SlickPic Plug-in Version 8.0 for Adobe Lightroom" at bounding box center [481, 265] width 193 height 9
click at [484, 263] on link "Download the SlickPic Plug-in Version 8.0 for Adobe Lightroom" at bounding box center [481, 265] width 193 height 9
